Goal: Transaction & Acquisition: Purchase product/service

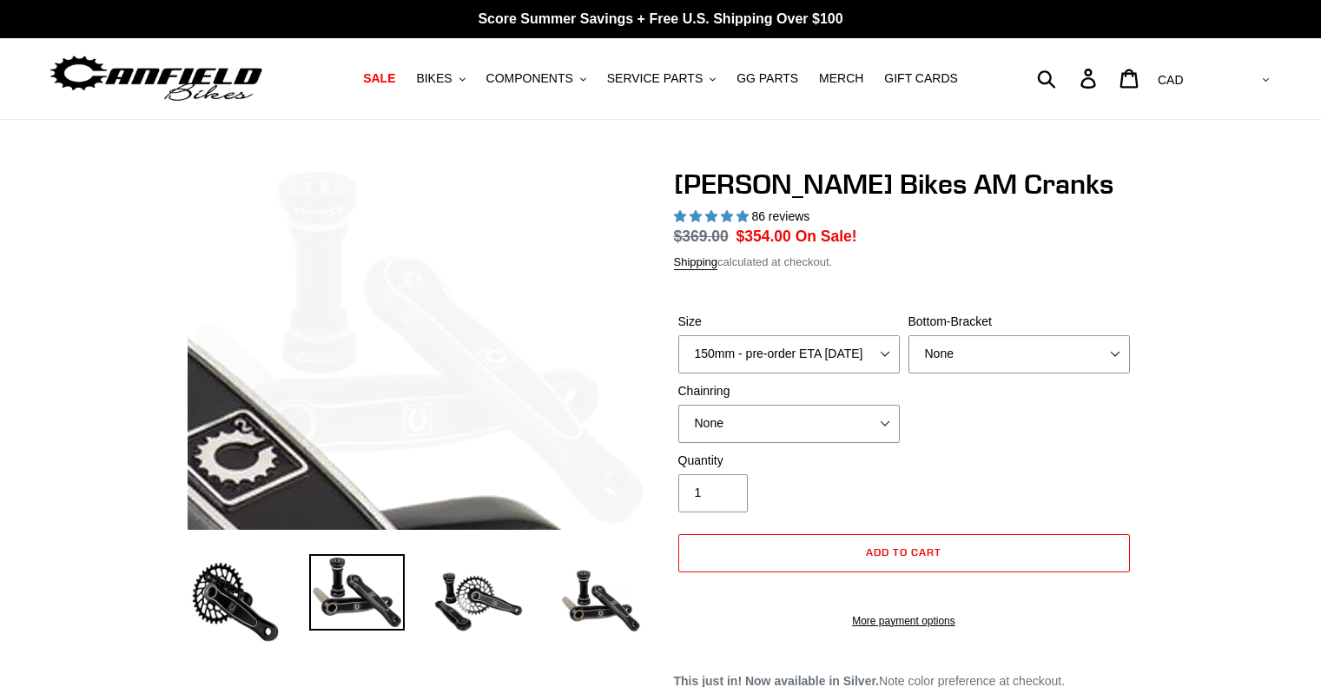
select select "highest-rating"
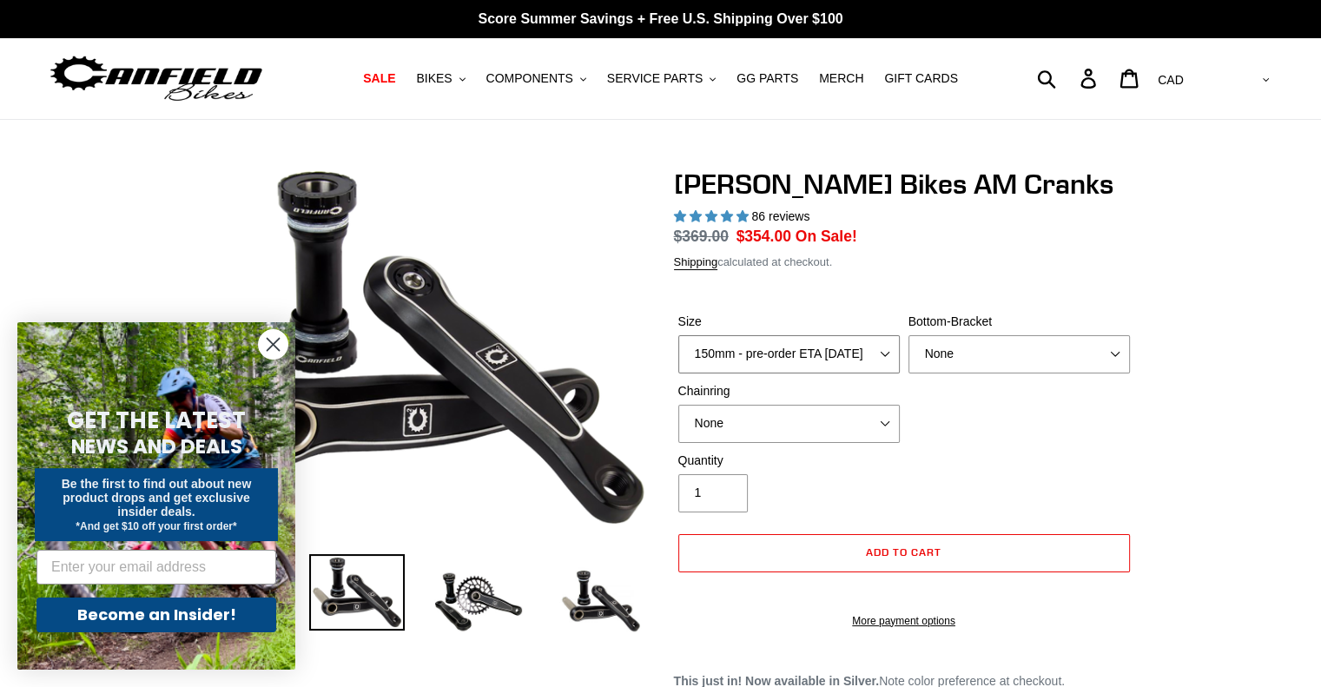
click at [799, 349] on select "150mm - pre-order ETA [DATE] 155mm - pre-order ETA [DATE] 160mm - pre-order ETA…" at bounding box center [789, 354] width 222 height 38
select select "170mm - pre-order ETA [DATE]"
click at [678, 335] on select "150mm - pre-order ETA [DATE] 155mm - pre-order ETA [DATE] 160mm - pre-order ETA…" at bounding box center [789, 354] width 222 height 38
click at [950, 362] on select "None BSA Threaded 68/73mm Press Fit PF92" at bounding box center [1020, 354] width 222 height 38
select select "BSA Threaded 68/73mm"
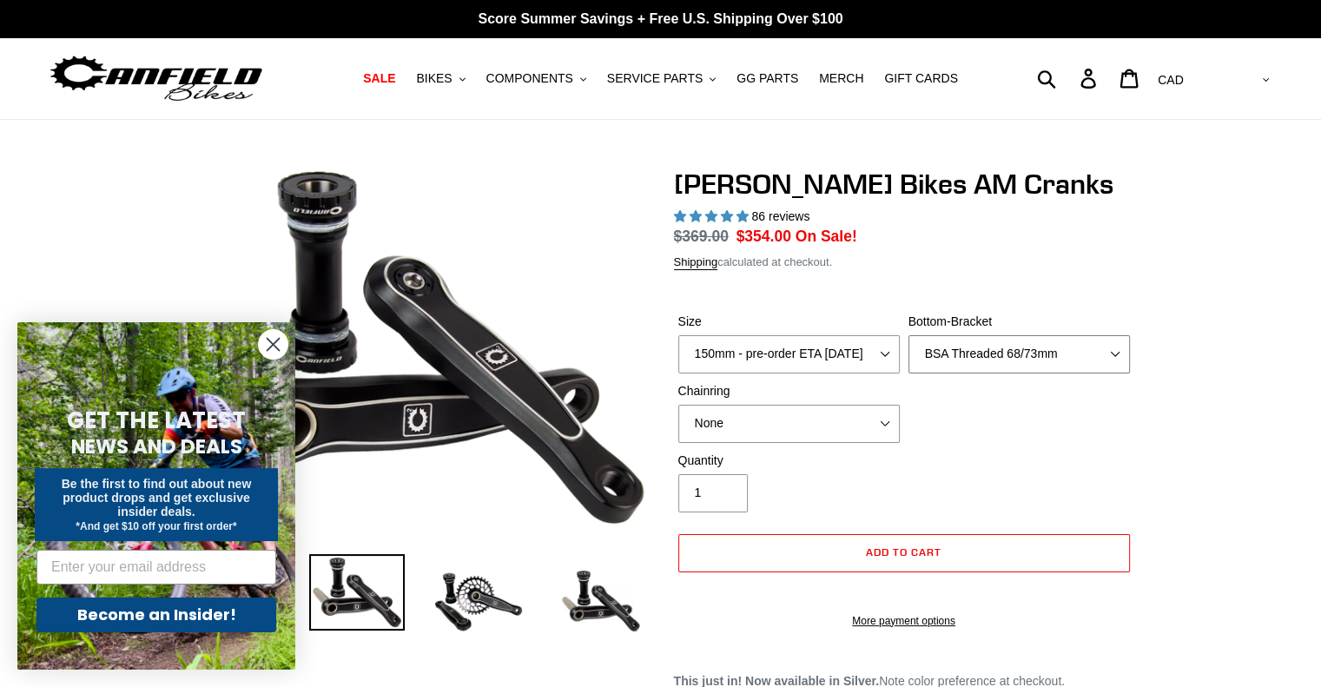
click at [909, 335] on select "None BSA Threaded 68/73mm Press Fit PF92" at bounding box center [1020, 354] width 222 height 38
click at [859, 416] on select "None 30t Round (Boost 148) 30t Oval (Boost 148) 32t Round (Boost 148) 32t Oval …" at bounding box center [789, 424] width 222 height 38
select select "30t Round (Boost 148)"
click at [678, 405] on select "None 30t Round (Boost 148) 30t Oval (Boost 148) 32t Round (Boost 148) 32t Oval …" at bounding box center [789, 424] width 222 height 38
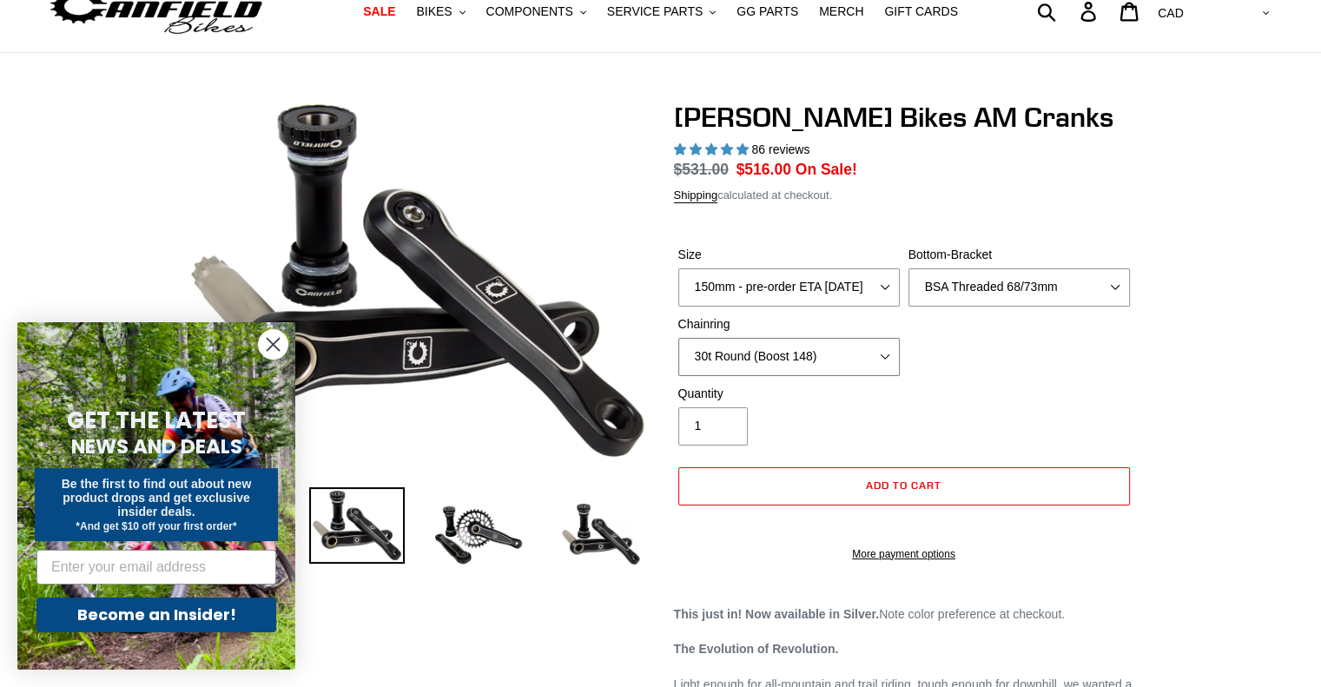
scroll to position [174, 0]
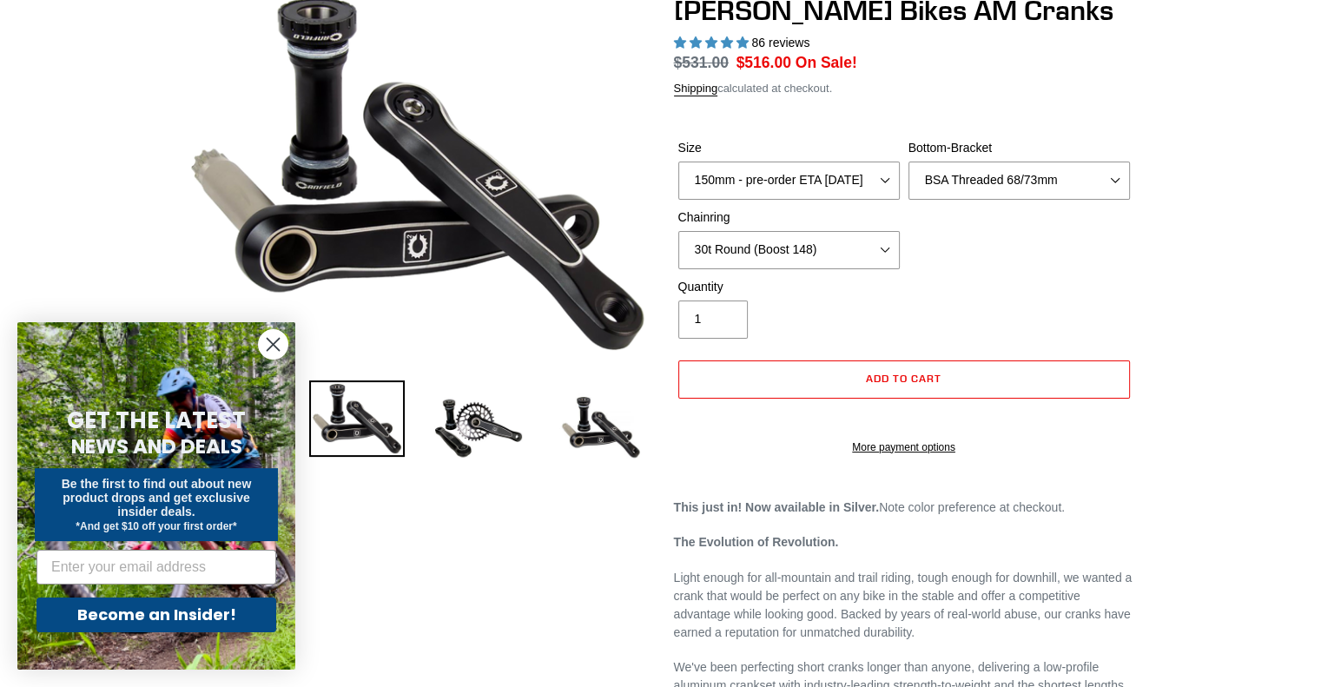
click at [270, 348] on circle "Close dialog" at bounding box center [273, 344] width 29 height 29
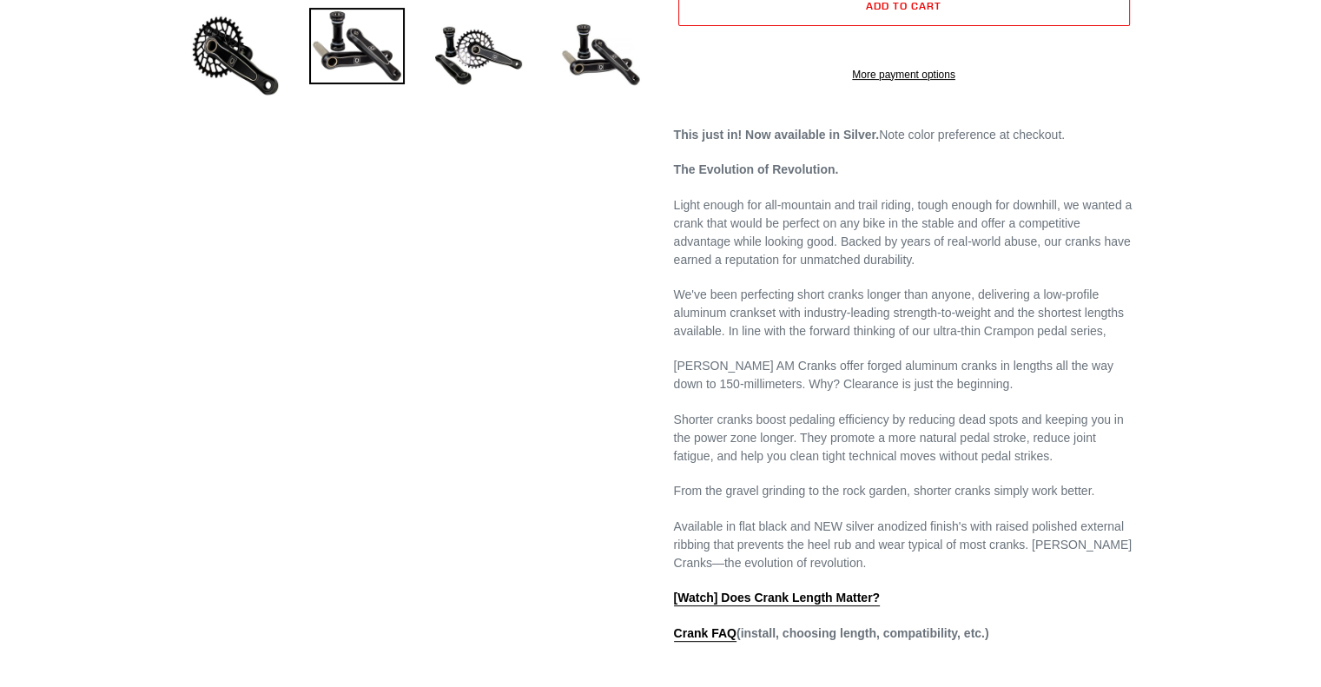
scroll to position [608, 0]
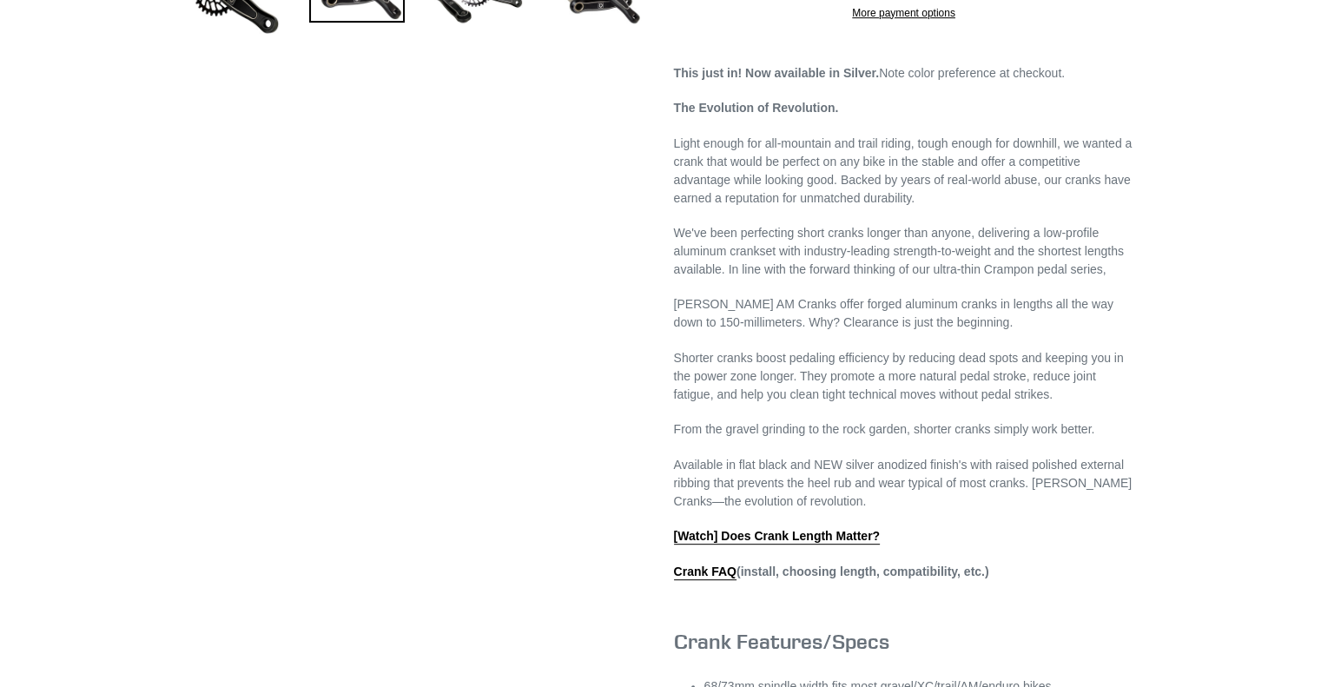
click at [795, 80] on strong "This just in! Now available in Silver." at bounding box center [777, 73] width 206 height 14
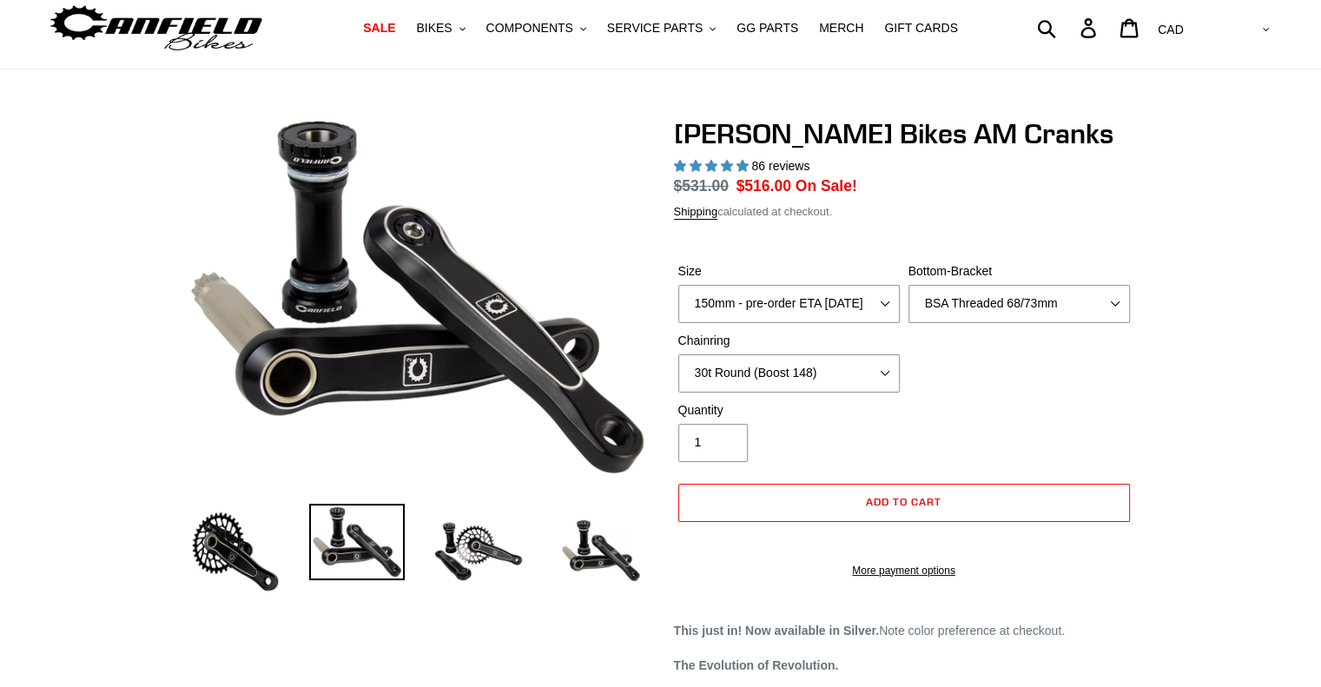
scroll to position [0, 0]
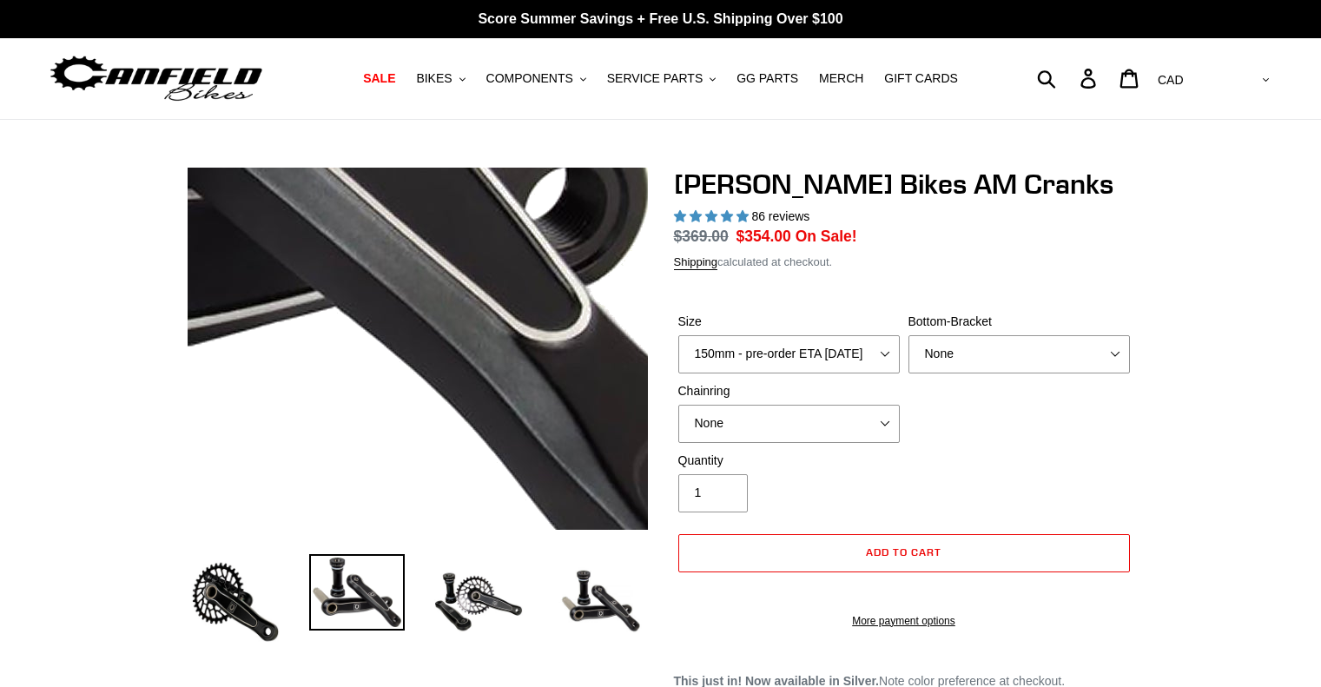
select select "highest-rating"
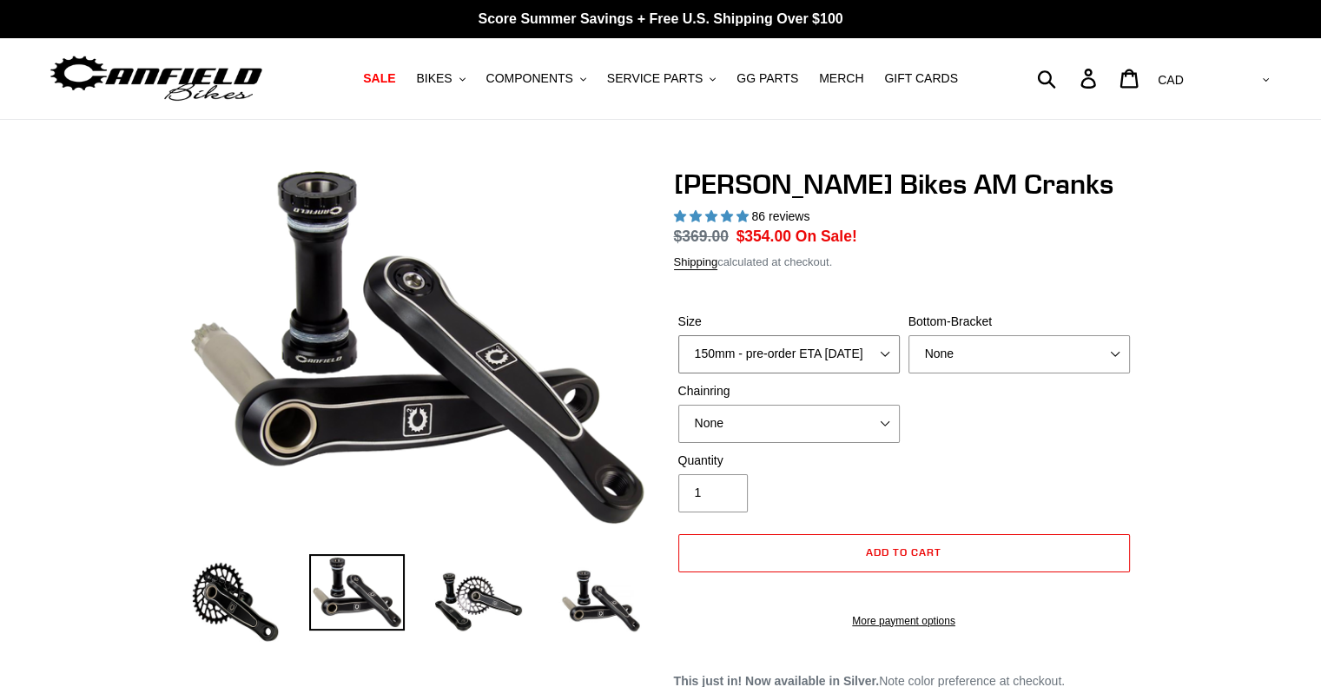
click at [834, 364] on select "150mm - pre-order ETA [DATE] 155mm - pre-order ETA [DATE] 160mm - pre-order ETA…" at bounding box center [789, 354] width 222 height 38
select select "170mm - pre-order ETA [DATE]"
click at [678, 335] on select "150mm - pre-order ETA [DATE] 155mm - pre-order ETA [DATE] 160mm - pre-order ETA…" at bounding box center [789, 354] width 222 height 38
click at [964, 345] on select "None BSA Threaded 68/73mm Press Fit PF92" at bounding box center [1020, 354] width 222 height 38
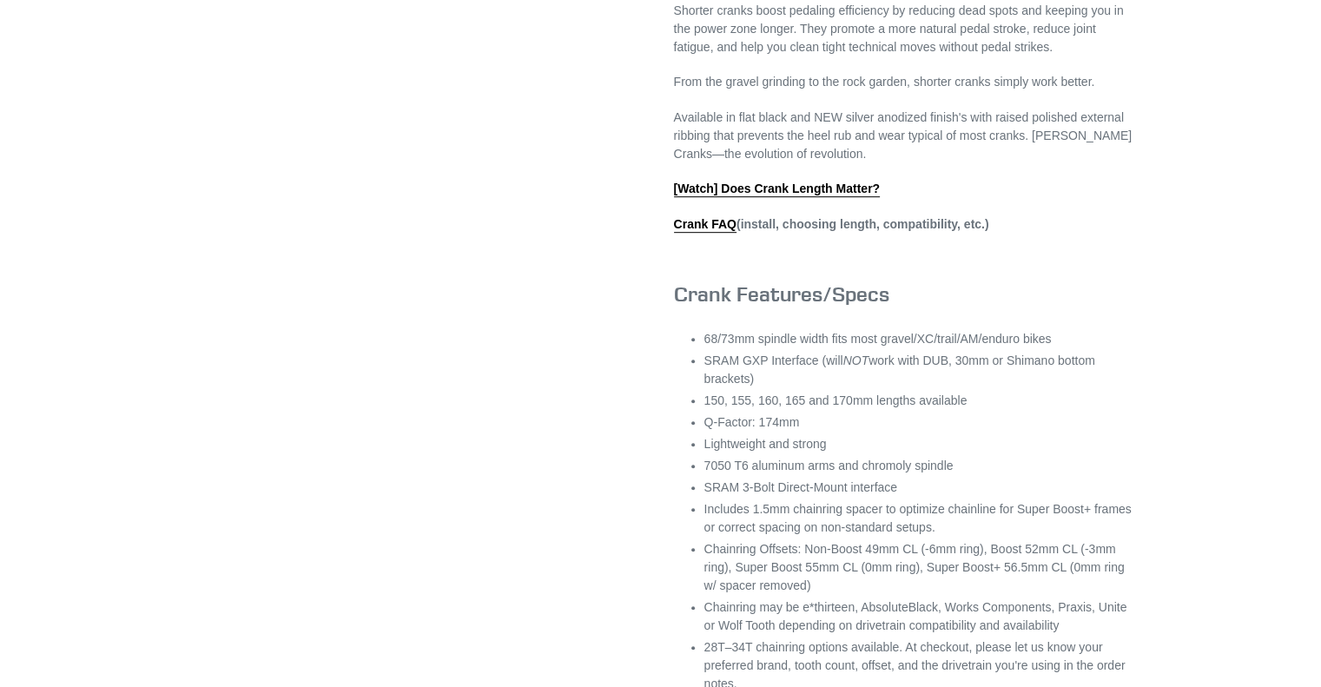
scroll to position [1129, 0]
